Goal: Navigation & Orientation: Find specific page/section

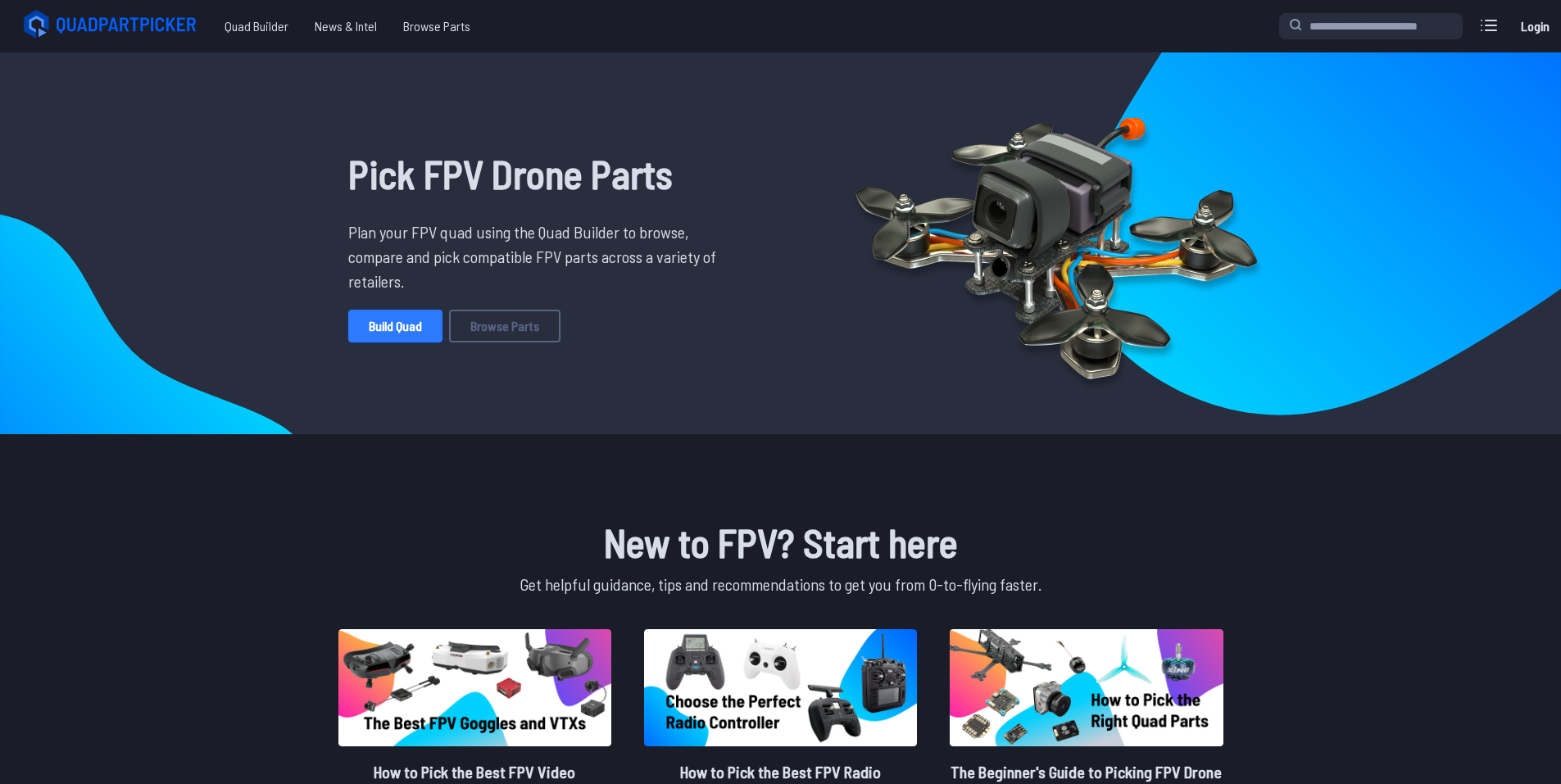
click at [348, 342] on link "Build Quad" at bounding box center [395, 326] width 95 height 33
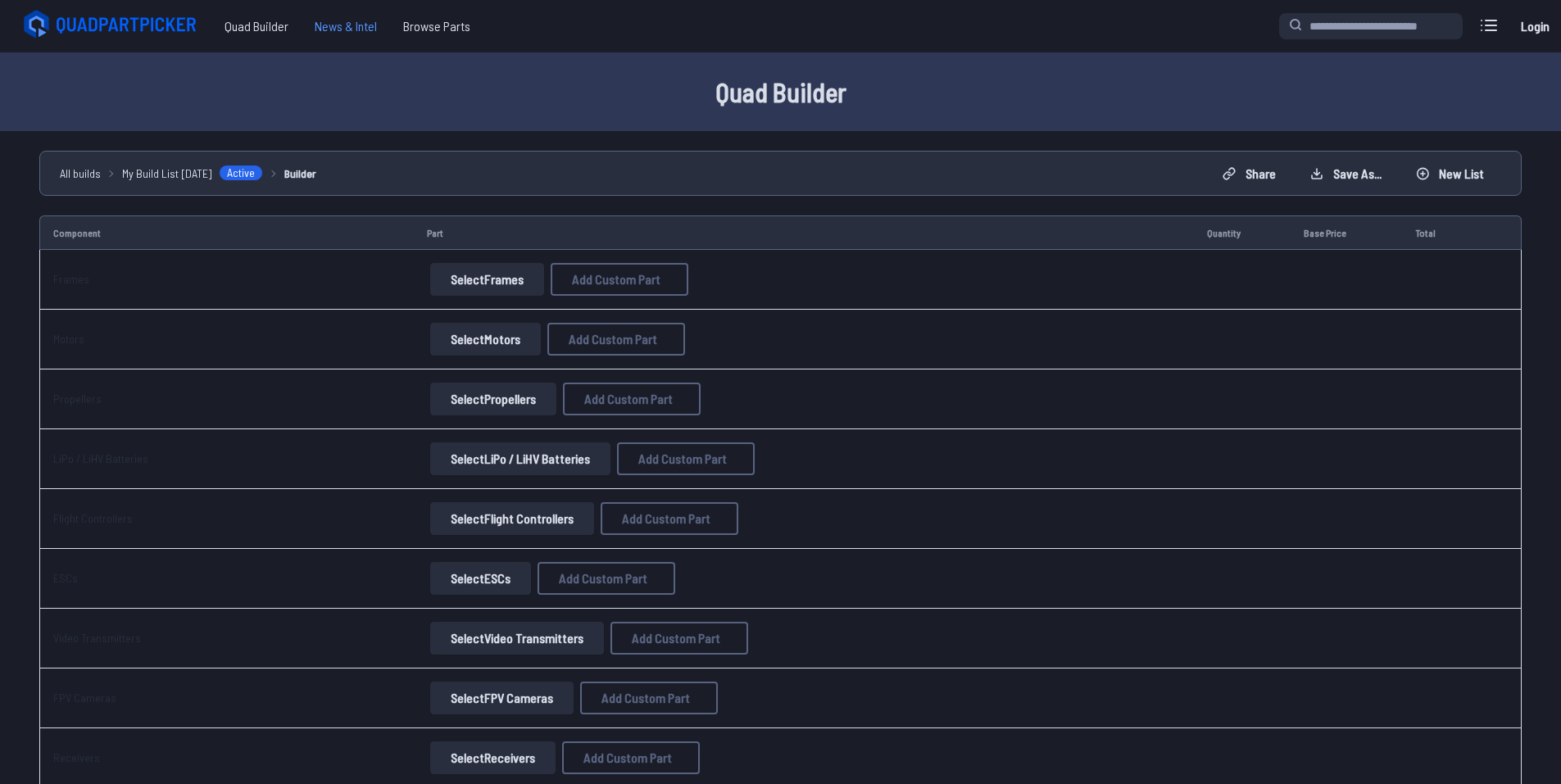
click at [390, 26] on span "News & Intel" at bounding box center [345, 26] width 89 height 33
